Goal: Information Seeking & Learning: Learn about a topic

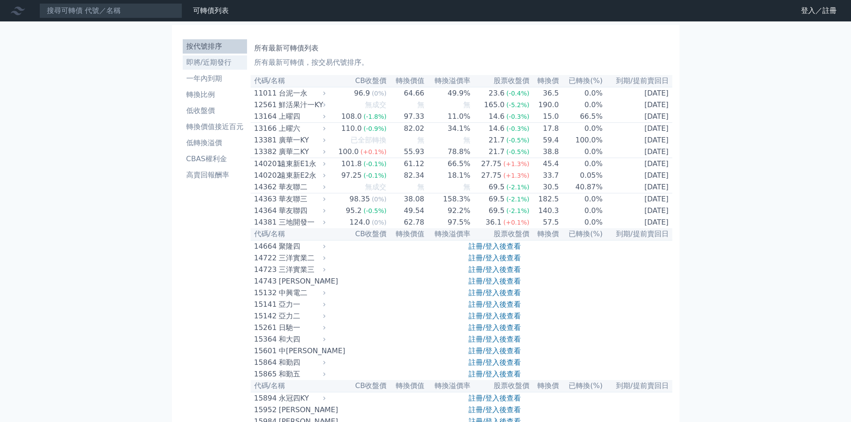
click at [209, 62] on li "即將/近期發行" at bounding box center [215, 62] width 64 height 11
click at [486, 251] on link "註冊/登入後查看" at bounding box center [495, 246] width 52 height 8
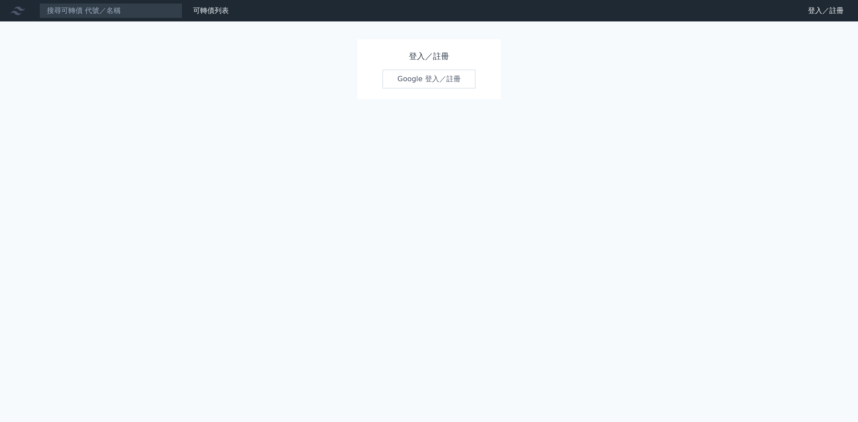
click at [416, 77] on link "Google 登入／註冊" at bounding box center [429, 79] width 93 height 19
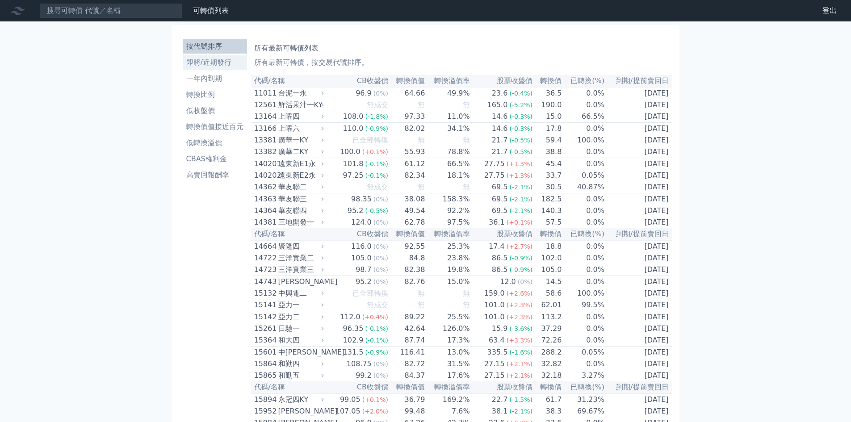
click at [203, 60] on li "即將/近期發行" at bounding box center [215, 62] width 64 height 11
